Goal: Find contact information: Find contact information

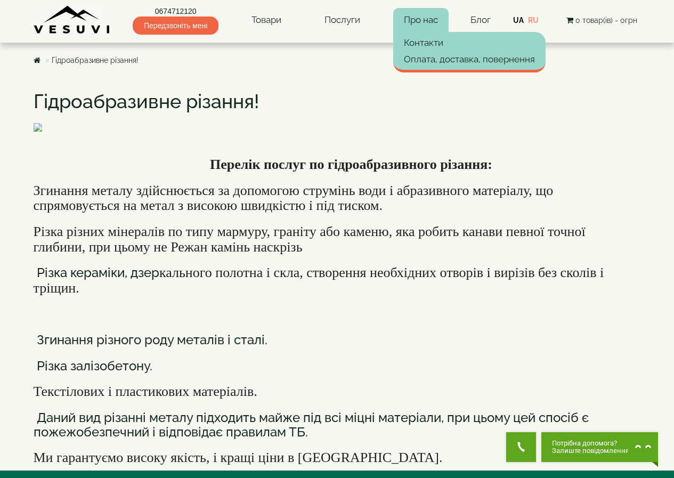
click at [421, 20] on link "Про нас" at bounding box center [420, 20] width 55 height 25
click at [426, 38] on link "Контакти" at bounding box center [469, 43] width 152 height 16
